Goal: Task Accomplishment & Management: Use online tool/utility

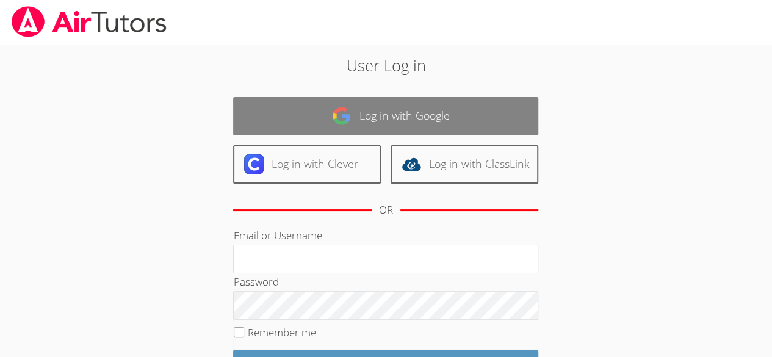
click at [383, 104] on link "Log in with Google" at bounding box center [385, 116] width 305 height 38
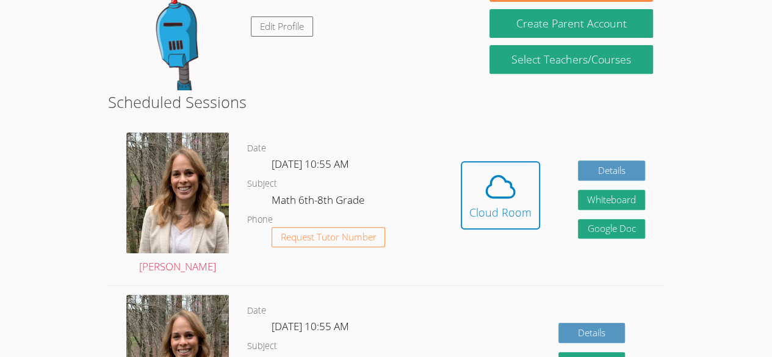
scroll to position [269, 0]
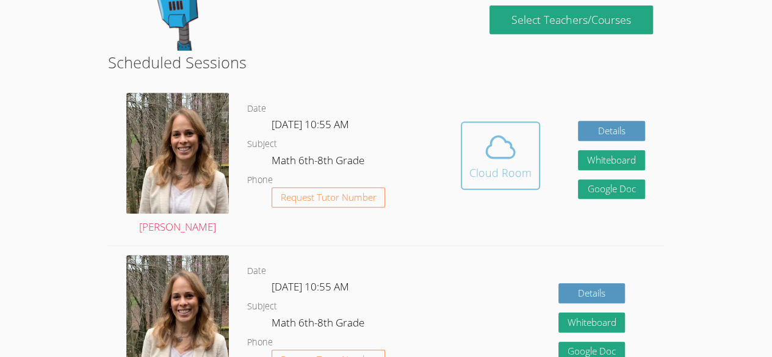
click at [508, 147] on icon at bounding box center [500, 147] width 34 height 34
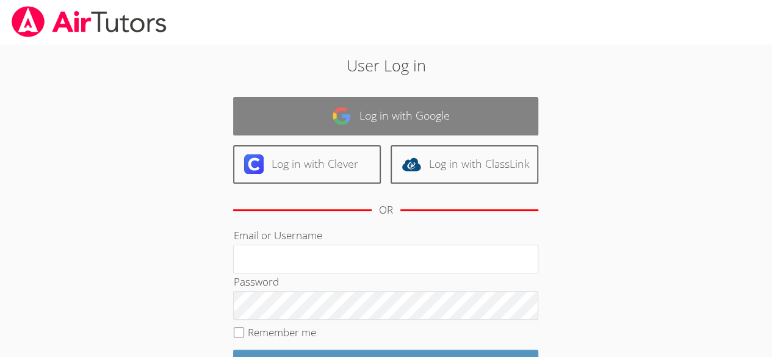
click at [406, 118] on link "Log in with Google" at bounding box center [385, 116] width 305 height 38
click at [404, 121] on link "Log in with Google" at bounding box center [385, 116] width 305 height 38
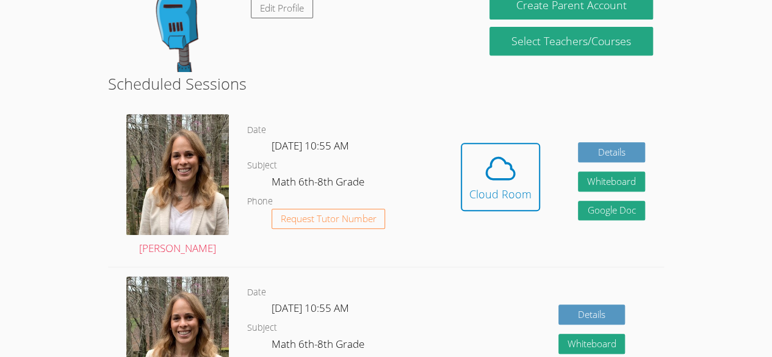
scroll to position [275, 0]
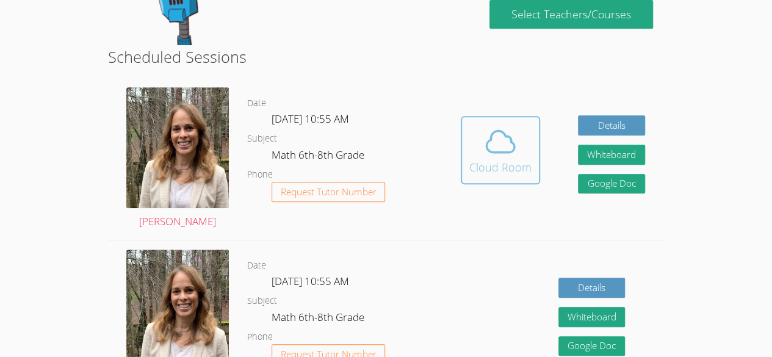
click at [513, 160] on div "Cloud Room" at bounding box center [500, 167] width 62 height 17
click at [503, 166] on div "Cloud Room" at bounding box center [500, 167] width 62 height 17
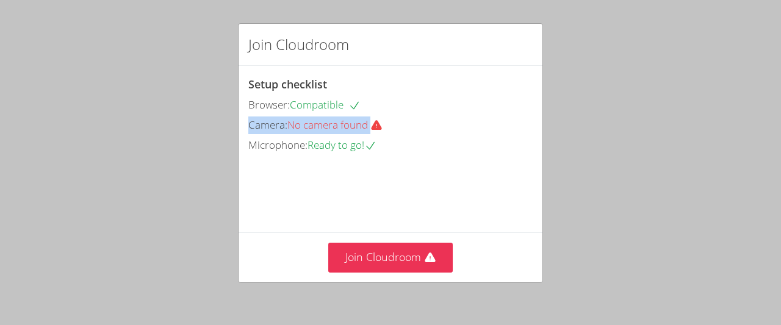
drag, startPoint x: 606, startPoint y: 130, endPoint x: 606, endPoint y: 98, distance: 31.7
click at [606, 98] on div "Join Cloudroom Setup checklist Browser: Compatible Camera: No camera found Micr…" at bounding box center [390, 162] width 781 height 325
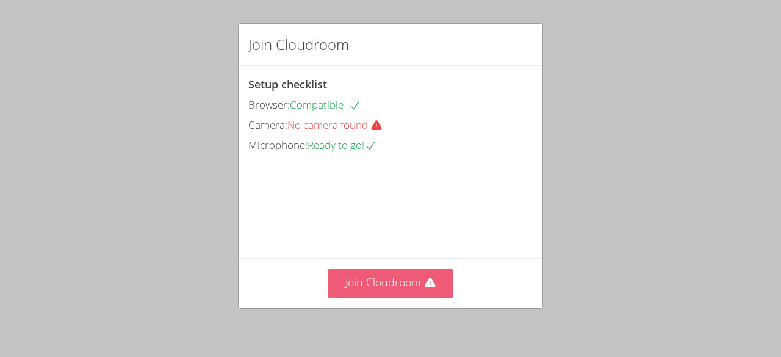
click at [386, 286] on button "Join Cloudroom" at bounding box center [390, 283] width 125 height 30
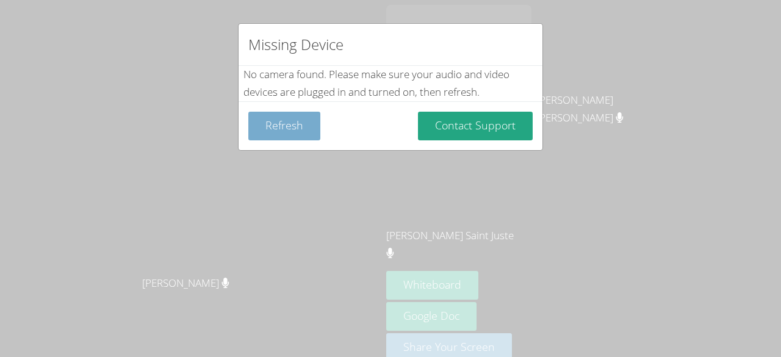
click at [282, 124] on button "Refresh" at bounding box center [284, 126] width 72 height 29
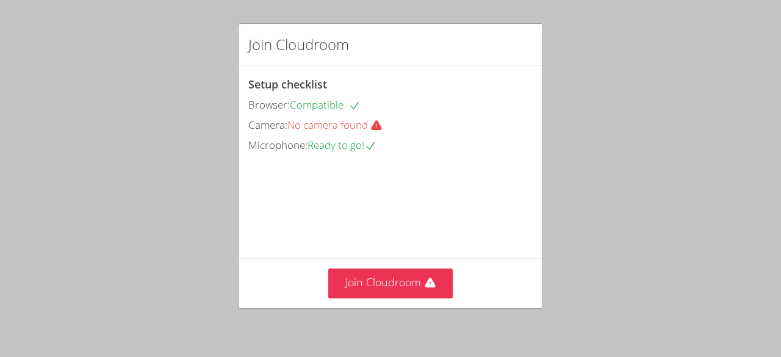
click at [379, 128] on icon at bounding box center [376, 126] width 10 height 10
click at [349, 121] on span "No camera found" at bounding box center [339, 125] width 105 height 14
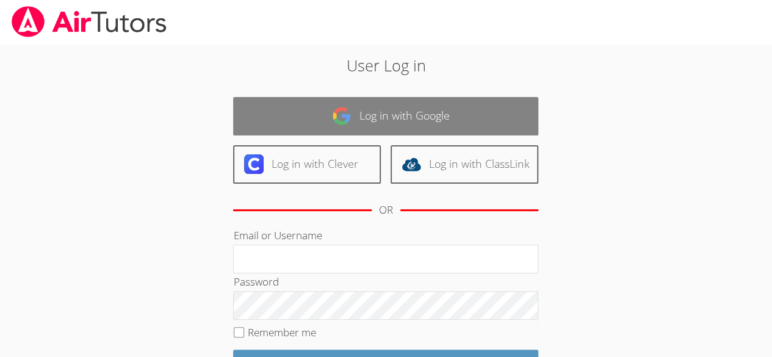
click at [381, 112] on link "Log in with Google" at bounding box center [385, 116] width 305 height 38
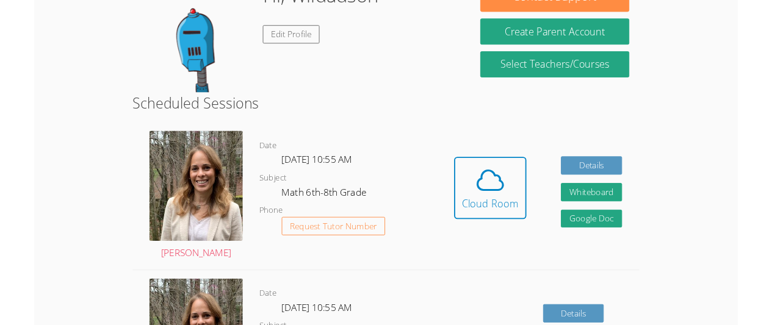
scroll to position [243, 0]
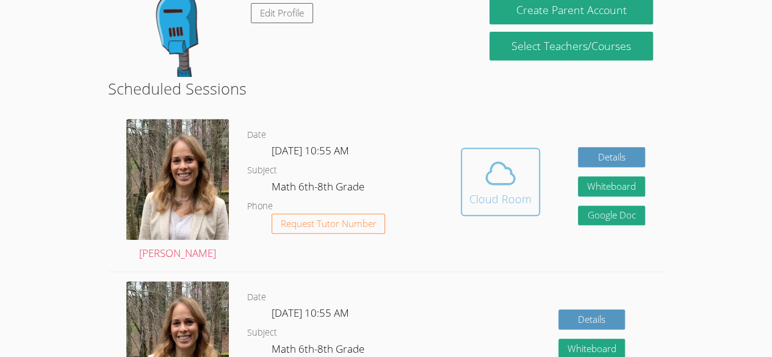
click at [481, 182] on span at bounding box center [500, 173] width 62 height 34
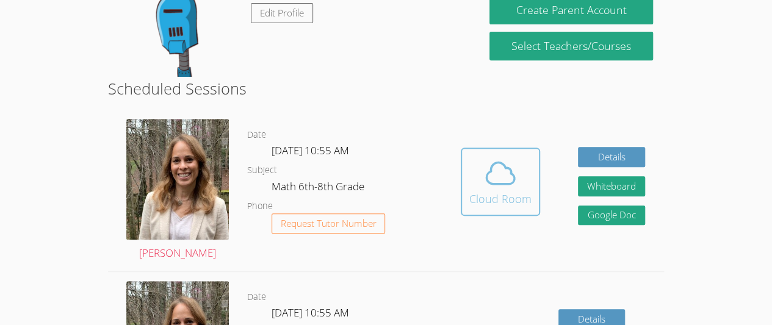
click at [506, 187] on icon at bounding box center [500, 173] width 34 height 34
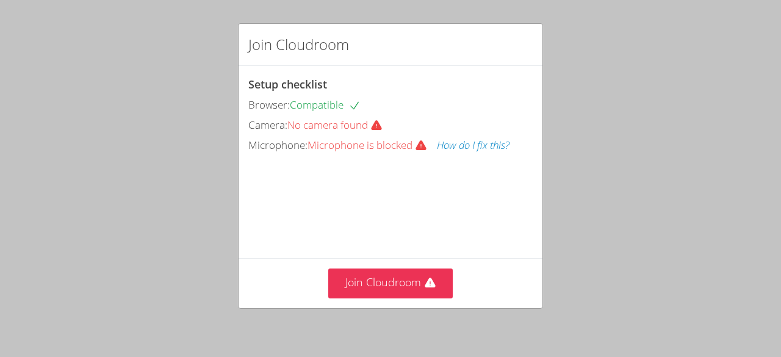
click at [90, 110] on div "Join Cloudroom Setup checklist Browser: Compatible Camera: No camera found Micr…" at bounding box center [390, 178] width 781 height 357
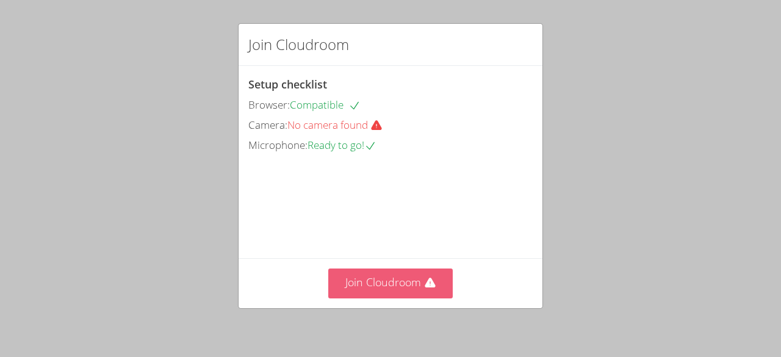
click at [370, 287] on button "Join Cloudroom" at bounding box center [390, 283] width 125 height 30
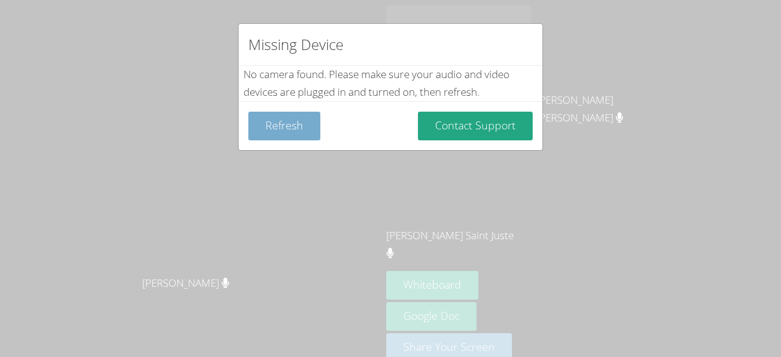
click at [281, 130] on button "Refresh" at bounding box center [284, 126] width 72 height 29
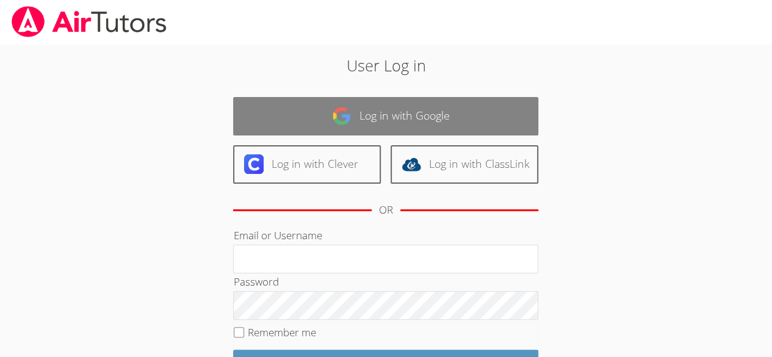
click at [276, 110] on link "Log in with Google" at bounding box center [385, 116] width 305 height 38
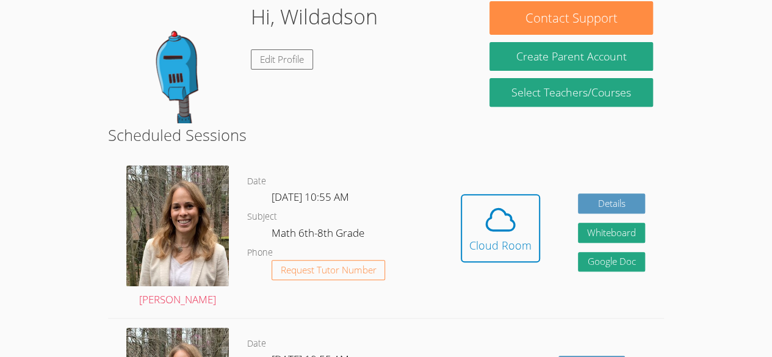
scroll to position [195, 0]
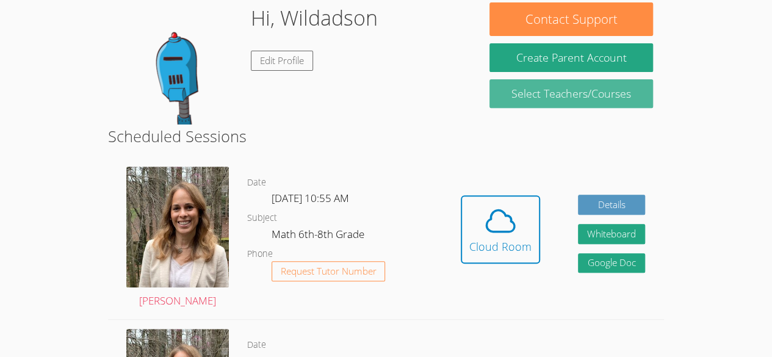
click at [649, 90] on link "Select Teachers/Courses" at bounding box center [570, 93] width 163 height 29
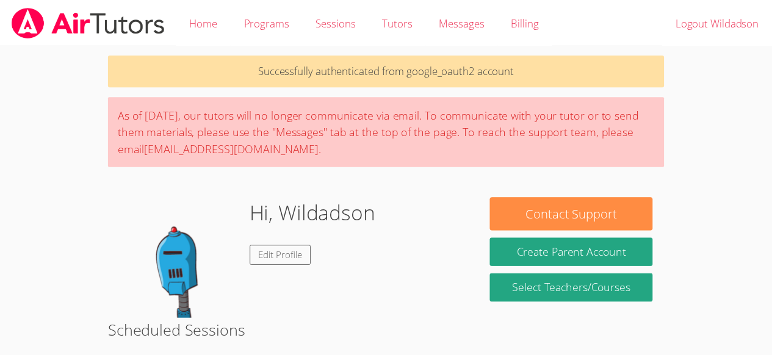
scroll to position [195, 0]
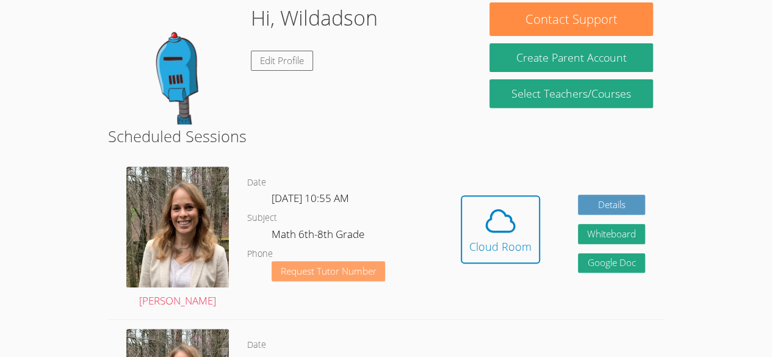
click at [370, 272] on span "Request Tutor Number" at bounding box center [329, 271] width 96 height 9
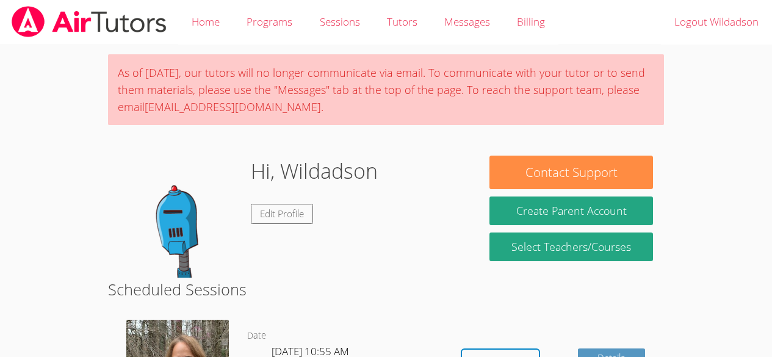
scroll to position [154, 0]
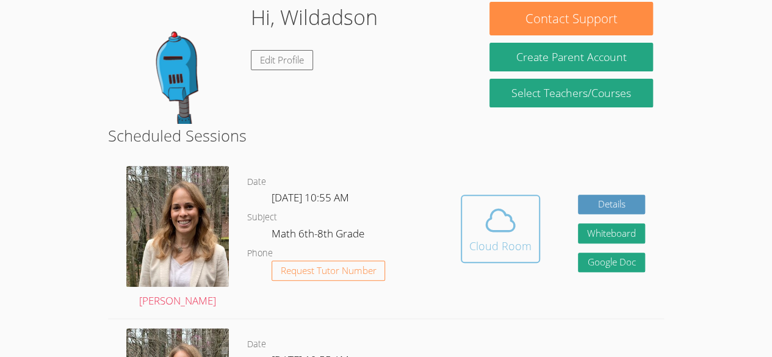
click at [485, 233] on icon at bounding box center [500, 220] width 34 height 34
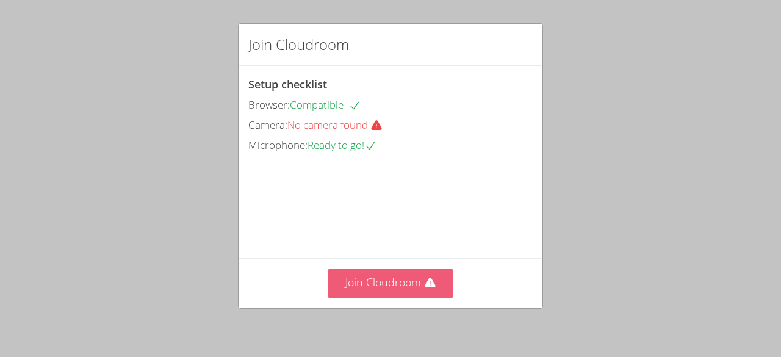
click at [418, 277] on button "Join Cloudroom" at bounding box center [390, 283] width 125 height 30
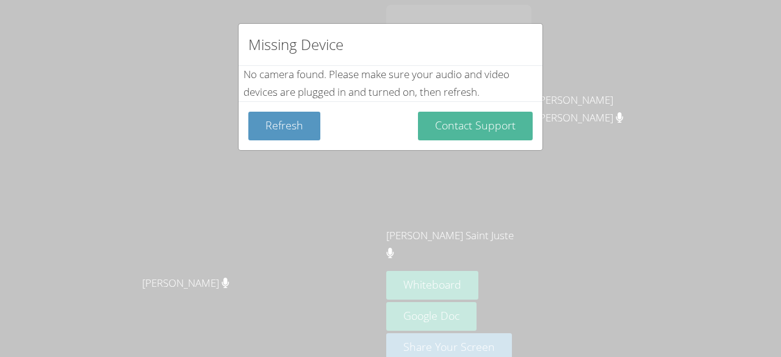
click at [494, 138] on button "Contact Support" at bounding box center [475, 126] width 115 height 29
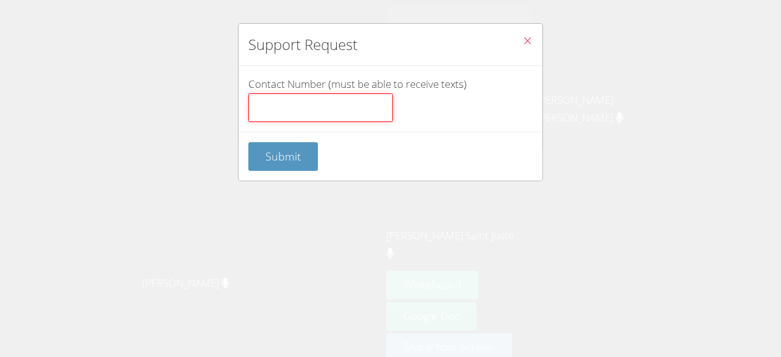
click at [358, 111] on input "Contact Number (must be able to receive texts)" at bounding box center [320, 107] width 145 height 29
type input "35618000"
click button "Submit" at bounding box center [283, 156] width 70 height 29
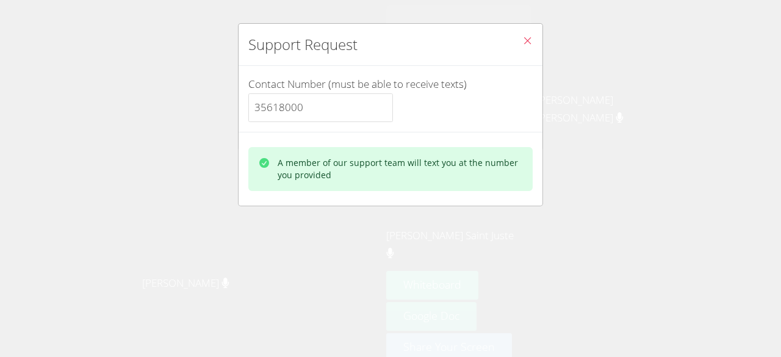
click at [455, 120] on label "Contact Number (must be able to receive texts) 35618000" at bounding box center [390, 99] width 284 height 45
click at [393, 120] on input "35618000" at bounding box center [320, 107] width 145 height 29
click at [437, 162] on div "A member of our support team will text you at the number you provided" at bounding box center [400, 169] width 245 height 24
click at [467, 139] on div "A member of our support team will text you at the number you provided" at bounding box center [391, 169] width 304 height 74
click at [448, 100] on label "Contact Number (must be able to receive texts) 35618000" at bounding box center [390, 99] width 284 height 45
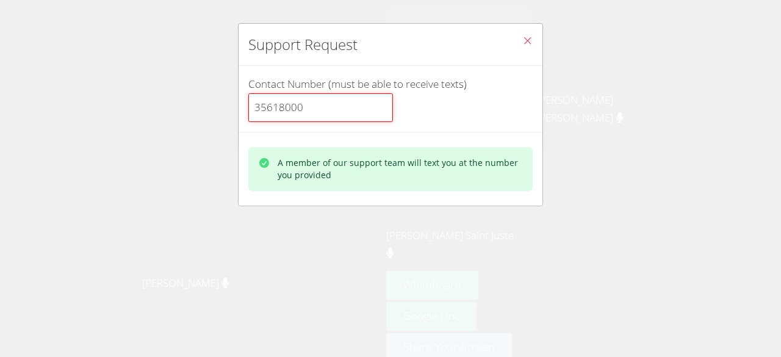
click at [393, 100] on input "35618000" at bounding box center [320, 107] width 145 height 29
click at [376, 117] on input "35618000" at bounding box center [320, 107] width 145 height 29
click at [523, 35] on icon "Close" at bounding box center [527, 40] width 10 height 10
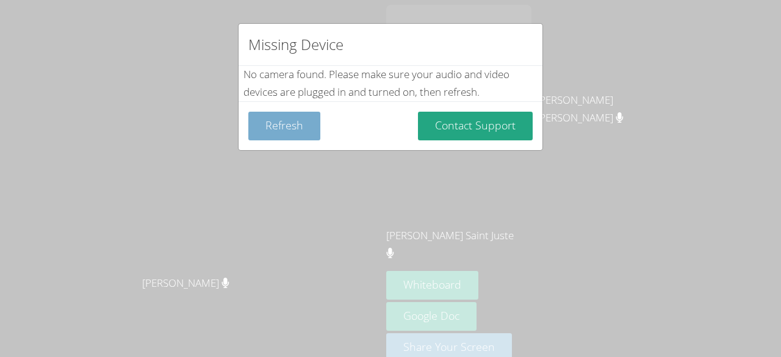
click at [282, 134] on button "Refresh" at bounding box center [284, 126] width 72 height 29
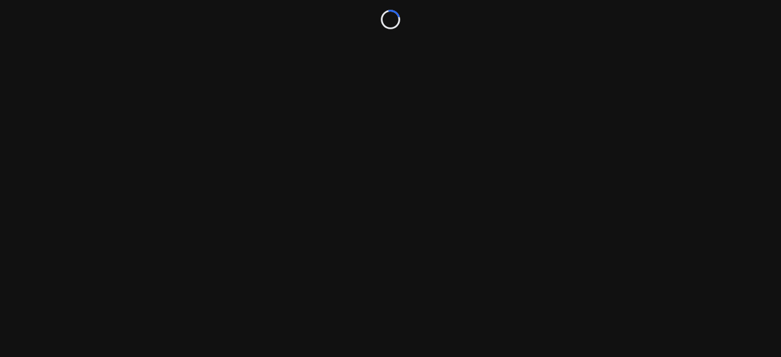
click at [288, 122] on div "Loading..." at bounding box center [390, 178] width 781 height 357
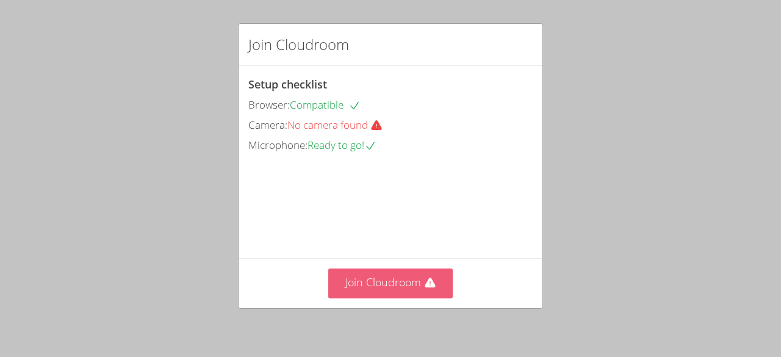
click at [414, 270] on button "Join Cloudroom" at bounding box center [390, 283] width 125 height 30
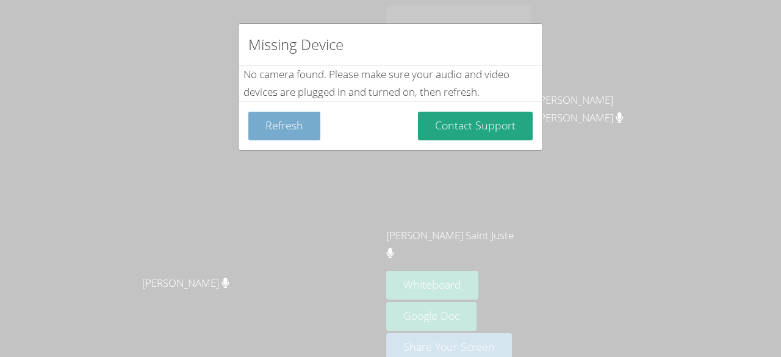
click at [301, 117] on button "Refresh" at bounding box center [284, 126] width 72 height 29
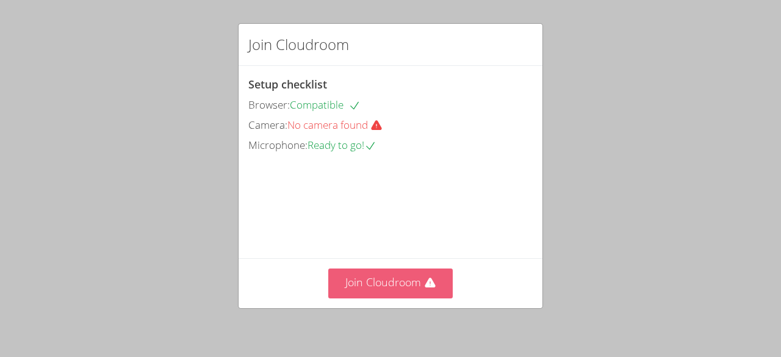
click at [376, 295] on button "Join Cloudroom" at bounding box center [390, 283] width 125 height 30
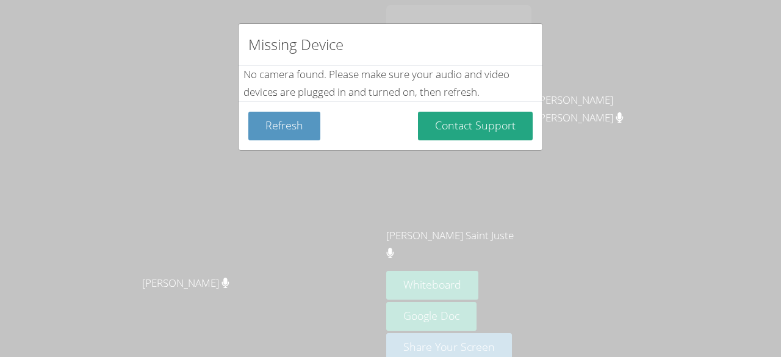
click at [560, 215] on div "Missing Device No camera found . Please make sure your audio and video devices …" at bounding box center [390, 178] width 781 height 357
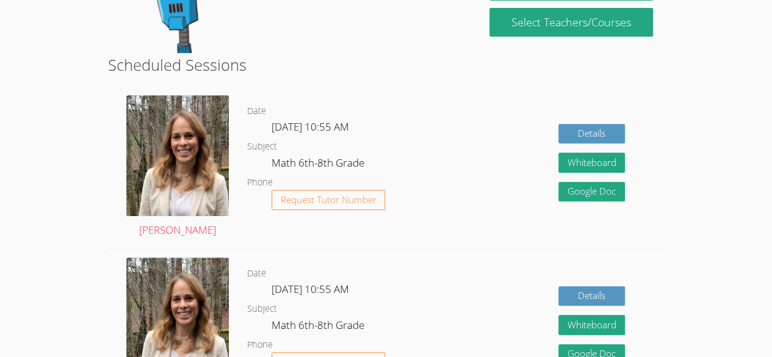
scroll to position [237, 0]
